Goal: Task Accomplishment & Management: Complete application form

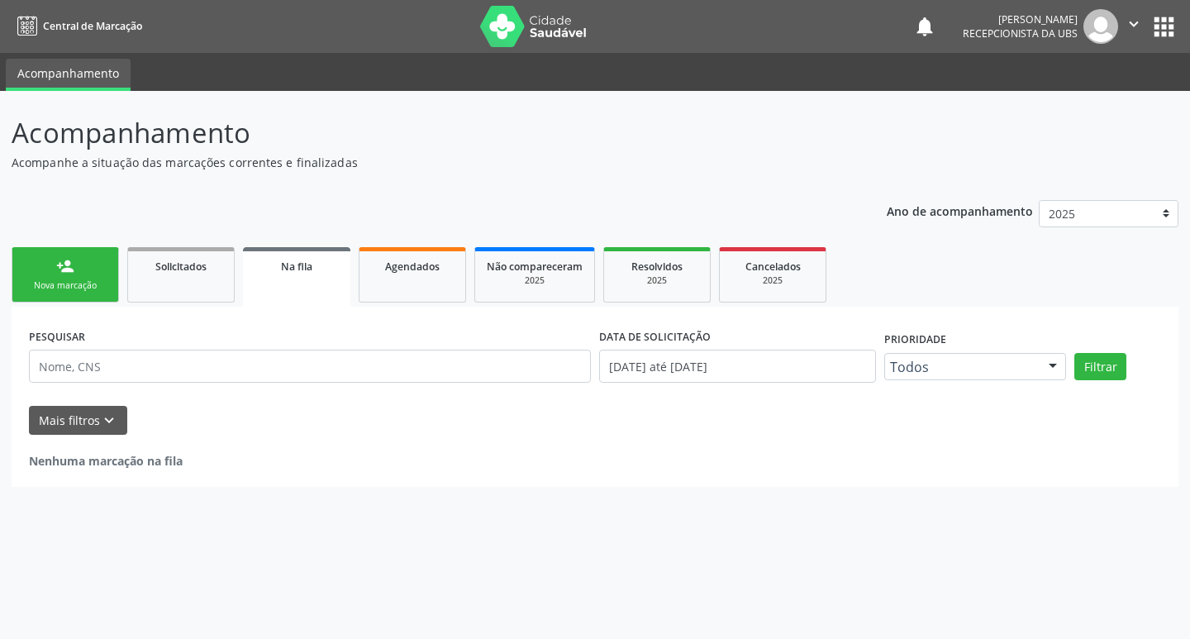
click at [94, 269] on link "person_add Nova marcação" at bounding box center [65, 274] width 107 height 55
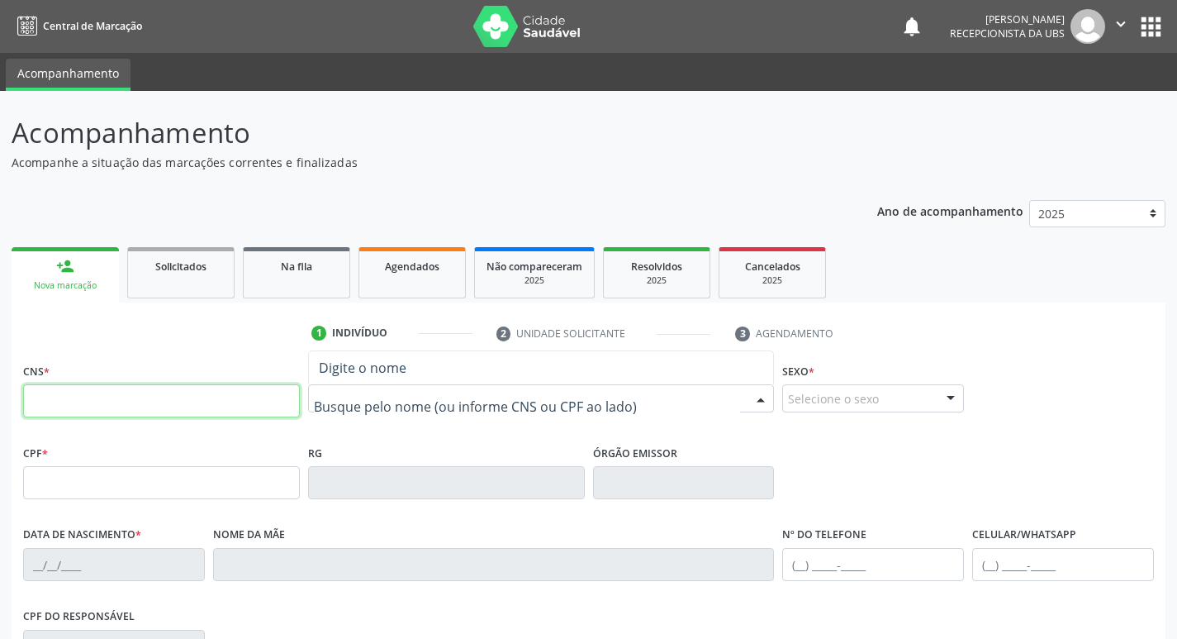
click at [182, 408] on input "text" at bounding box center [161, 400] width 277 height 33
paste input "898 0063 7893 7119"
type input "898 0063 7893 7119"
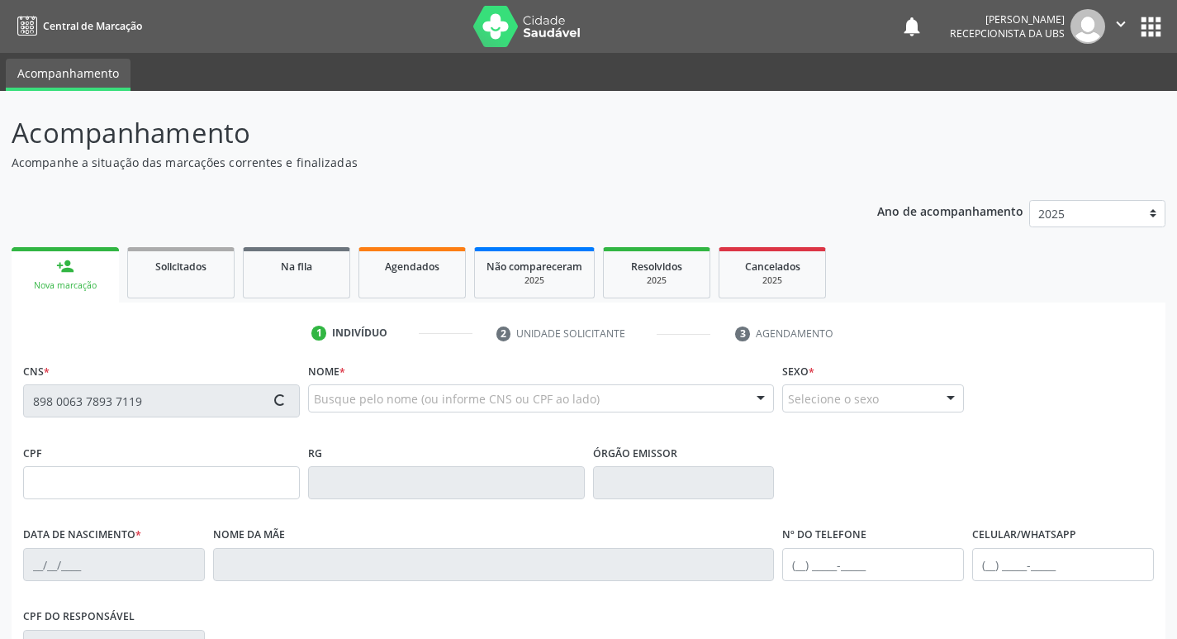
type input "0[DATE]"
type input "[PERSON_NAME]"
type input "[PHONE_NUMBER]"
type input "366"
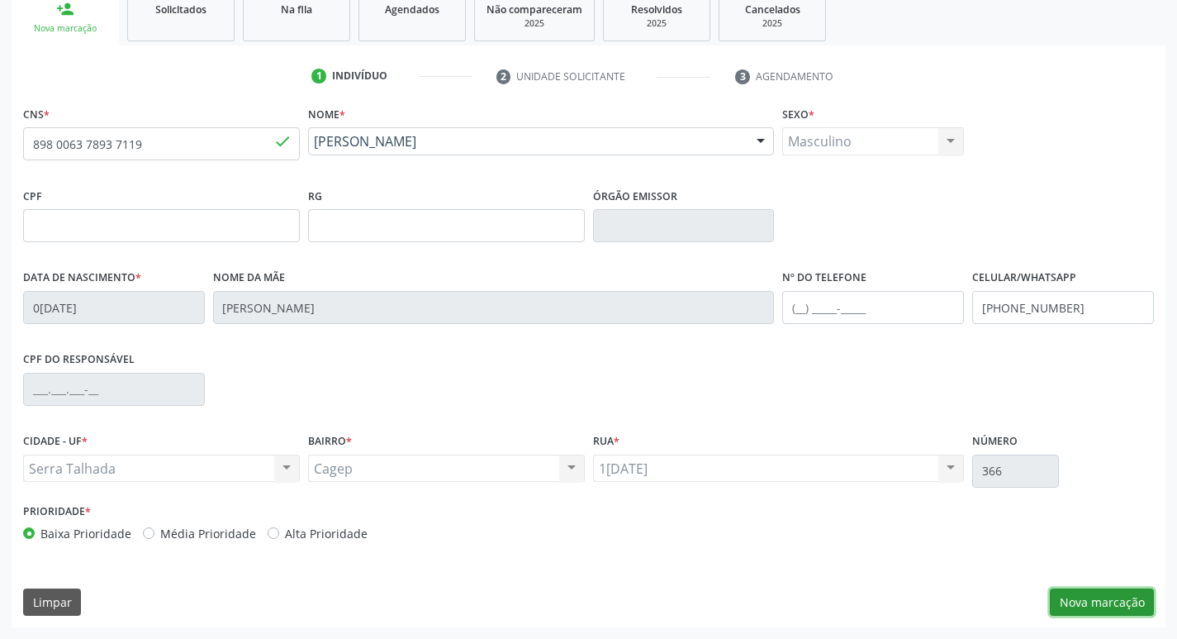
click at [1088, 591] on button "Nova marcação" at bounding box center [1102, 602] width 104 height 28
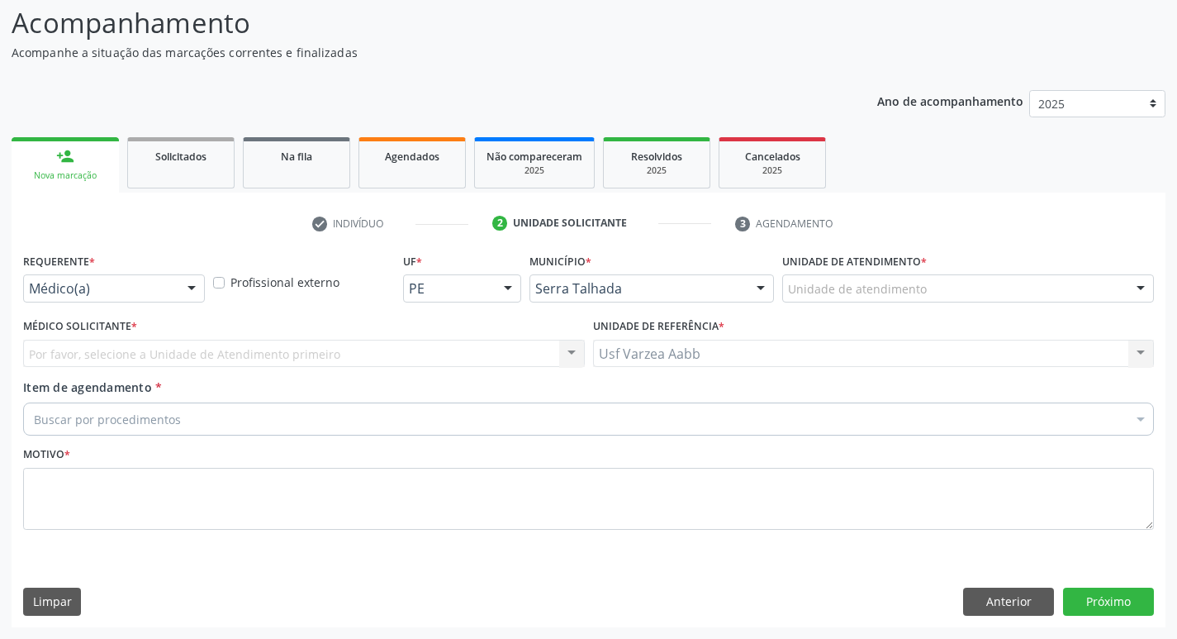
scroll to position [110, 0]
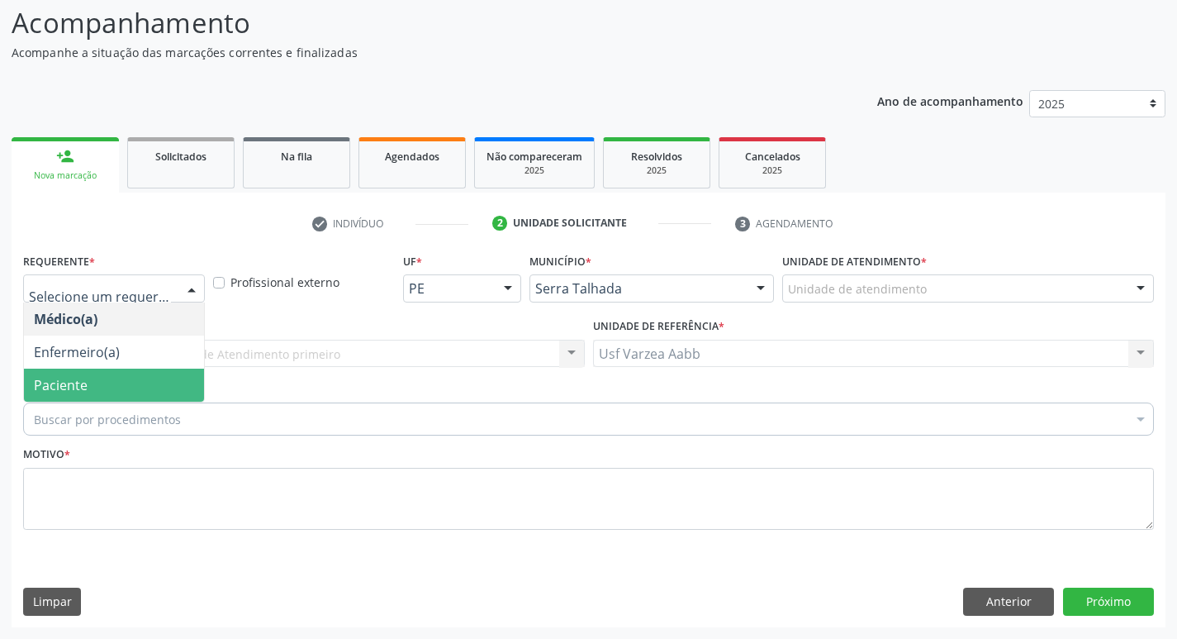
click at [93, 382] on span "Paciente" at bounding box center [114, 385] width 180 height 33
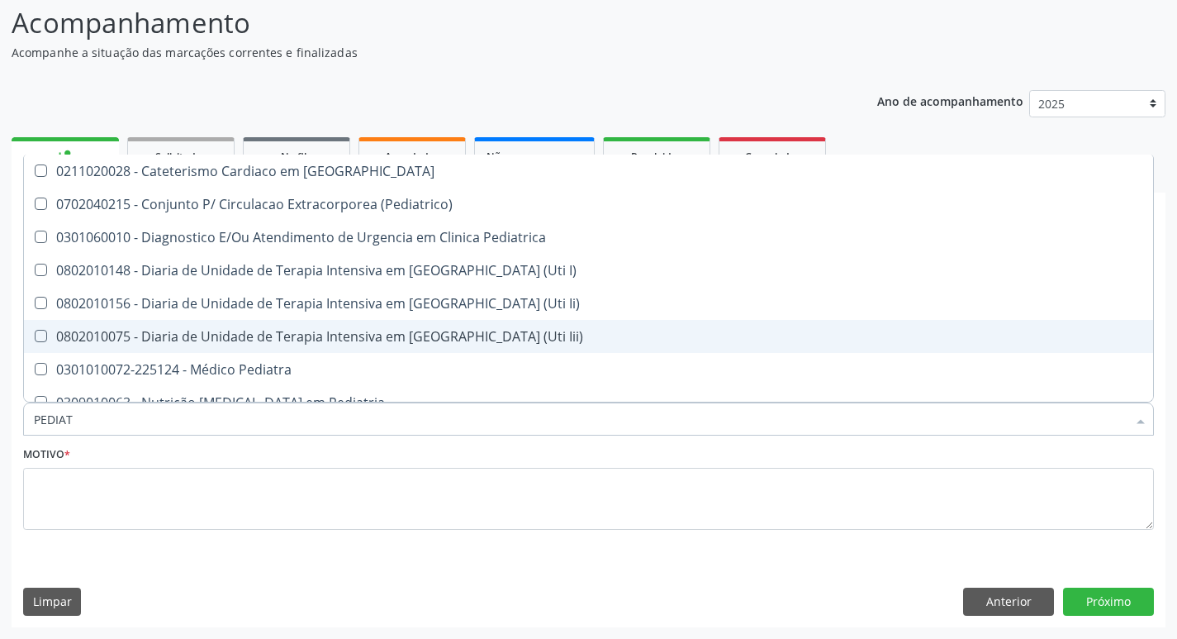
type input "PEDIATR"
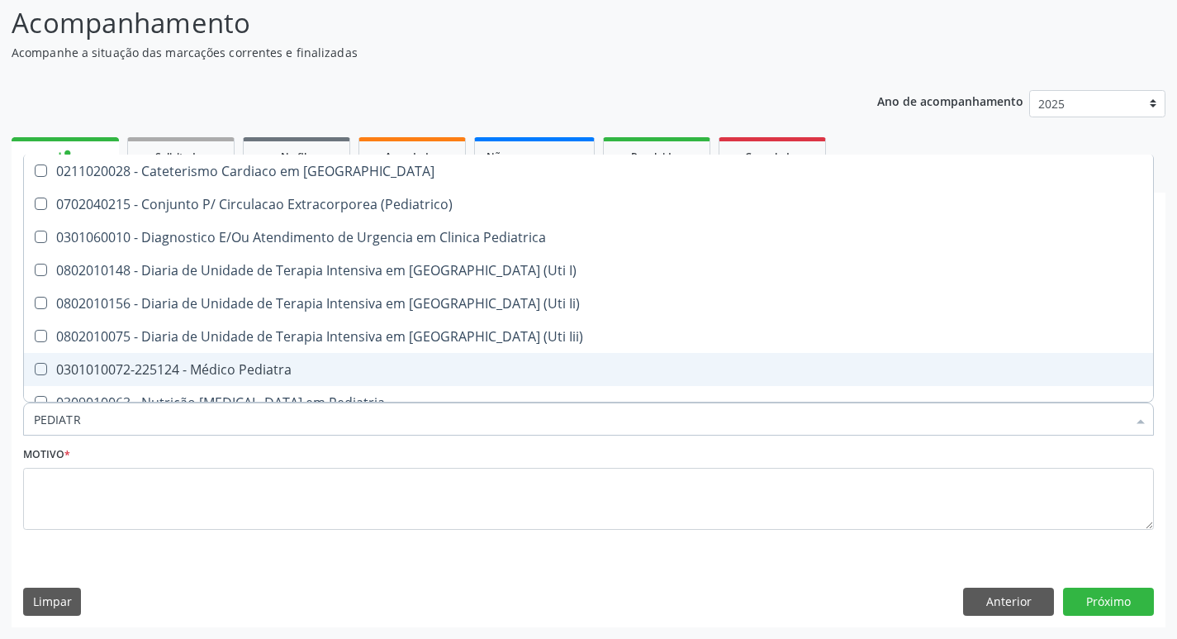
click at [133, 372] on div "0301010072-225124 - Médico Pediatra" at bounding box center [589, 369] width 1110 height 13
checkbox Pediatra "true"
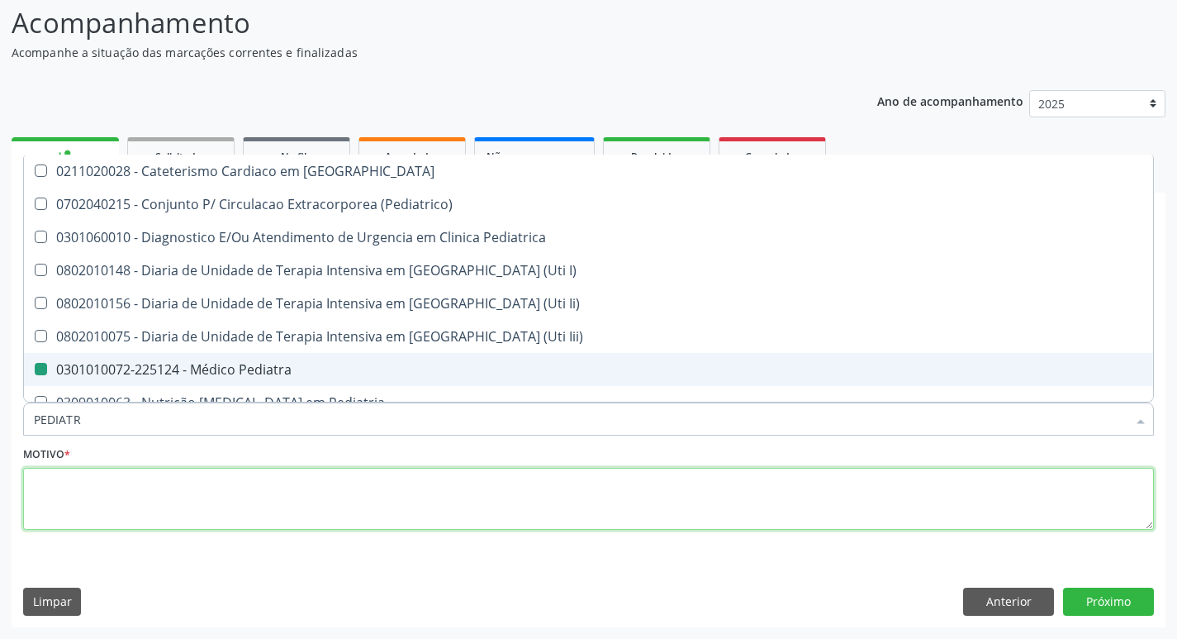
click at [224, 503] on textarea at bounding box center [588, 499] width 1131 height 63
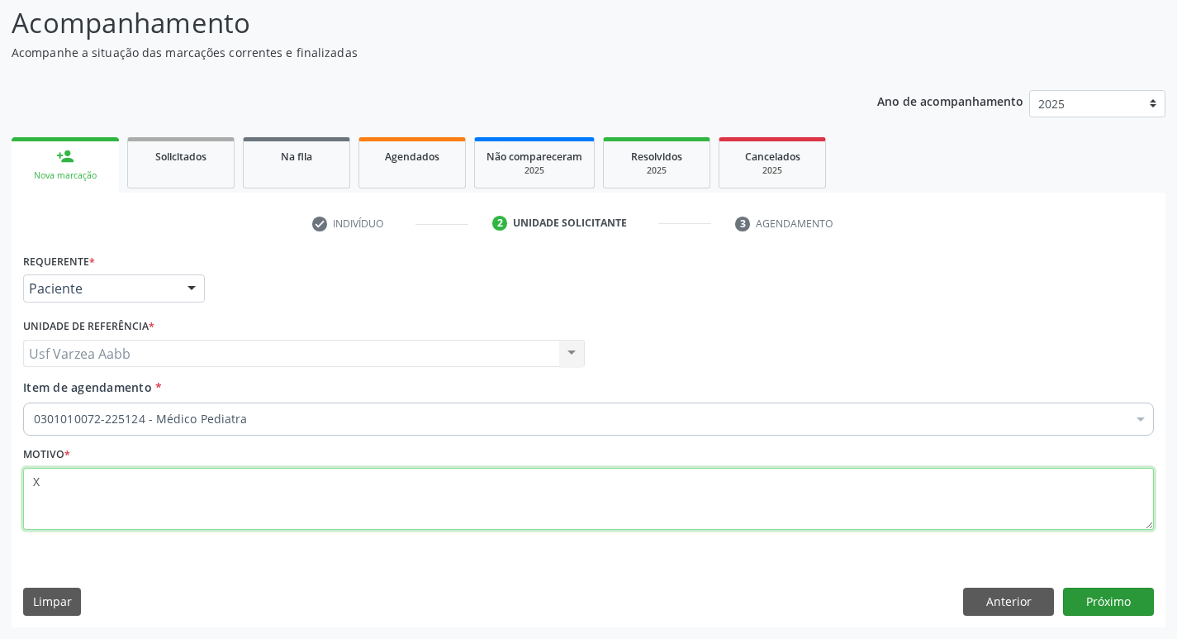
type textarea "X"
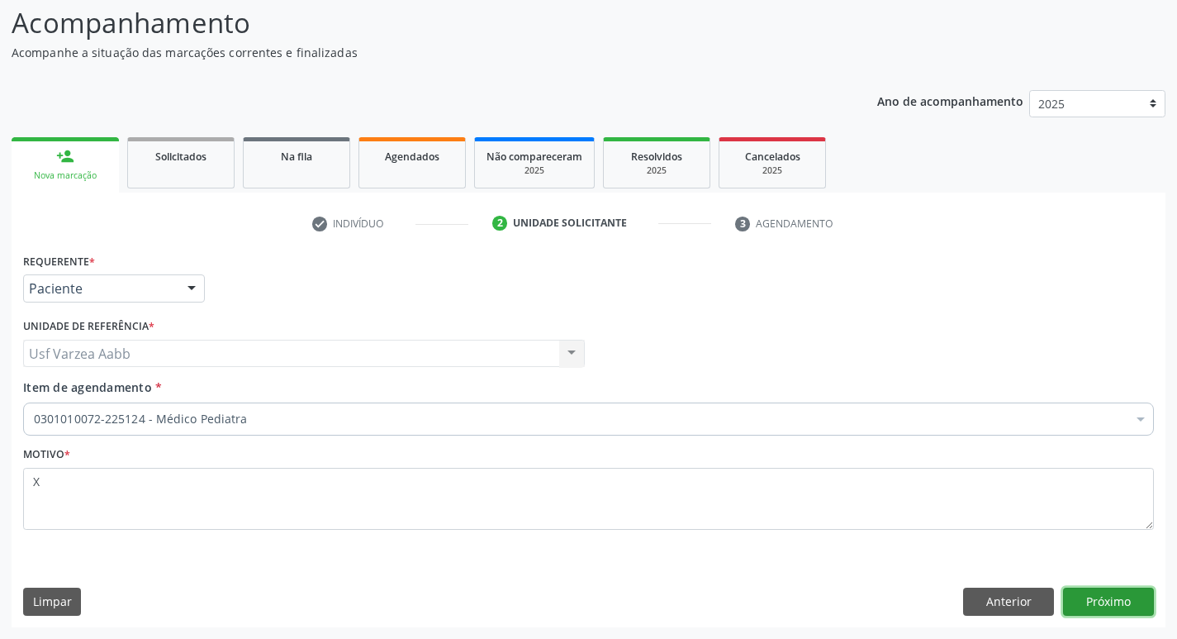
click at [1099, 595] on button "Próximo" at bounding box center [1108, 601] width 91 height 28
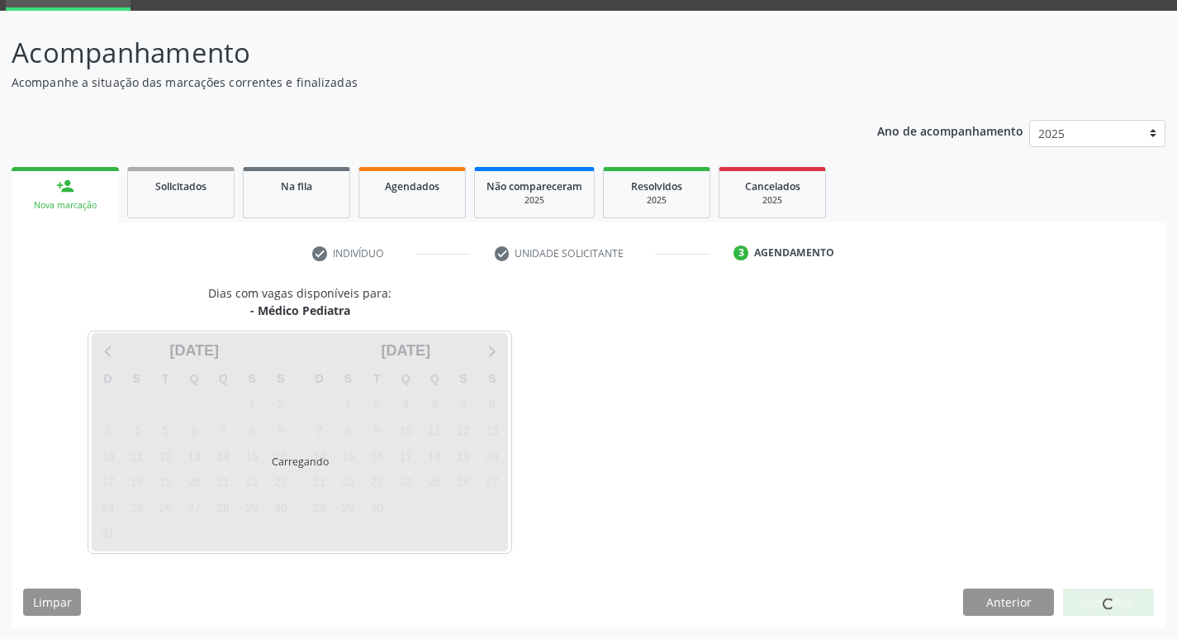
scroll to position [80, 0]
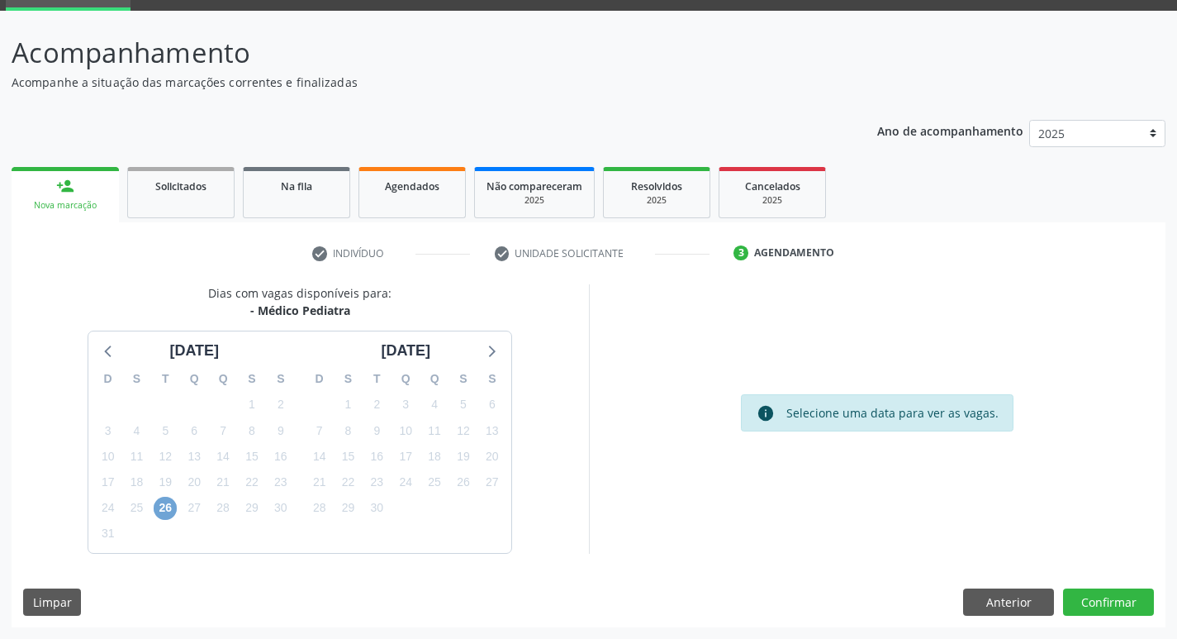
click at [166, 515] on span "26" at bounding box center [165, 508] width 23 height 23
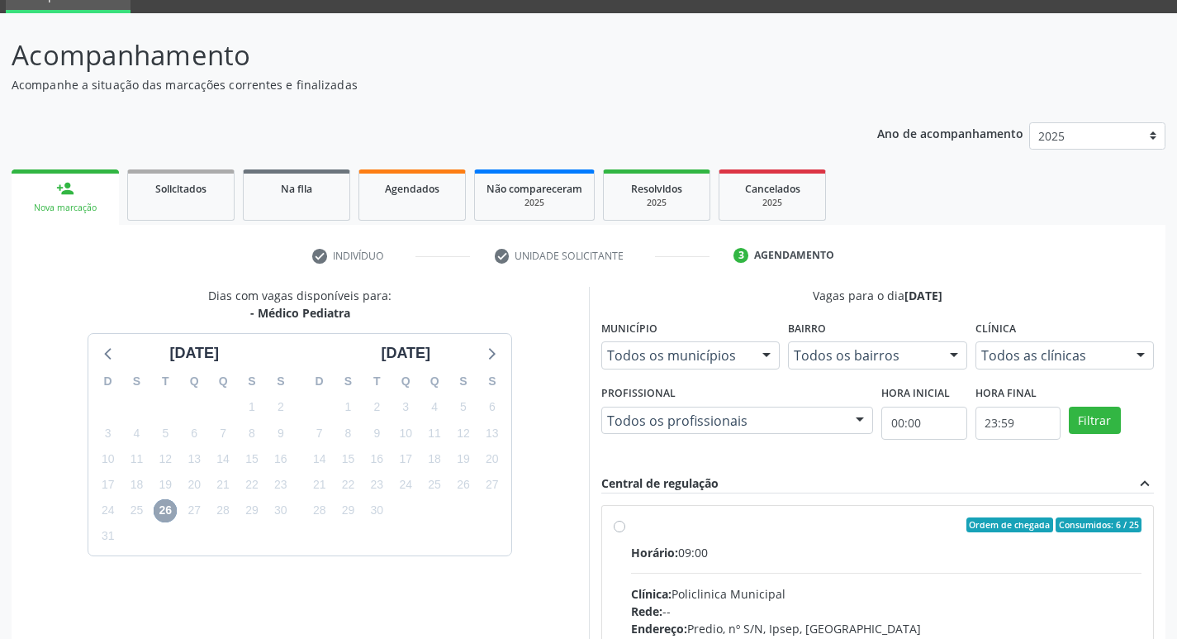
scroll to position [0, 0]
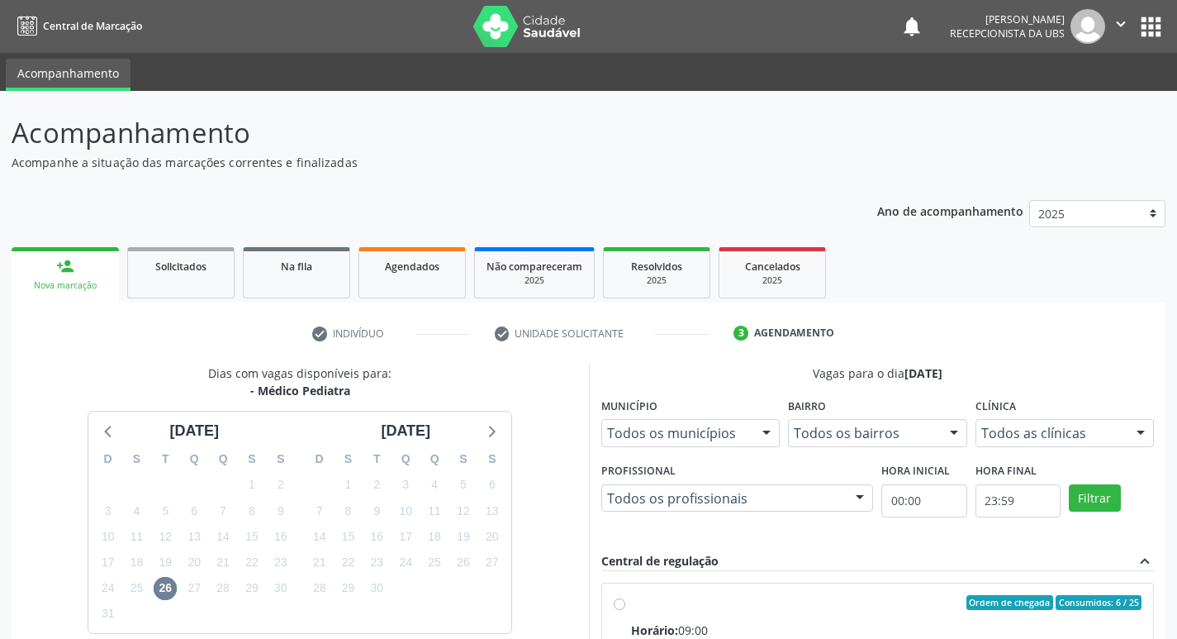
click at [863, 181] on div "Acompanhamento Acompanhe a situação das marcações correntes e finalizadas Relat…" at bounding box center [589, 529] width 1154 height 834
